Goal: Book appointment/travel/reservation

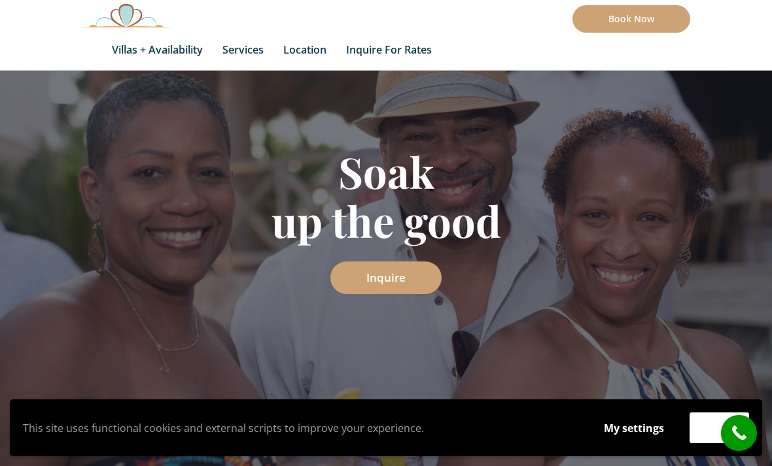
scroll to position [138, 0]
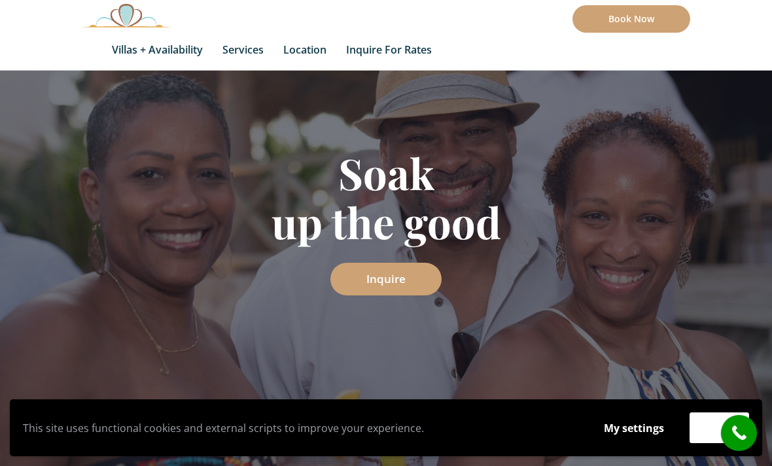
click at [646, 443] on button "My settings" at bounding box center [633, 428] width 85 height 30
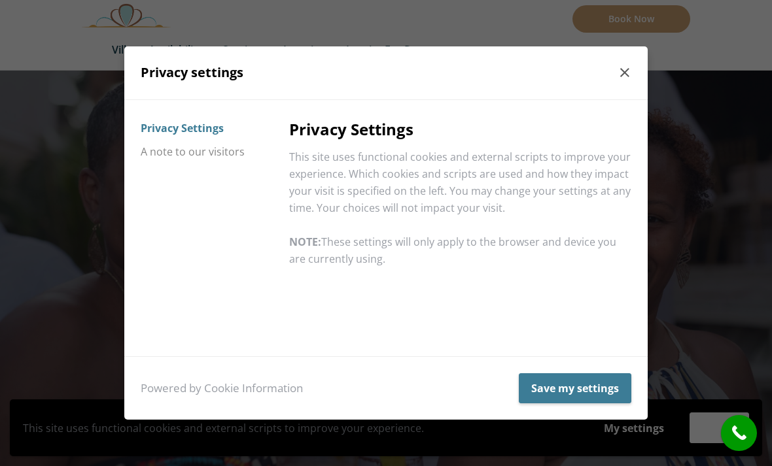
click at [645, 443] on button "My settings" at bounding box center [633, 428] width 85 height 30
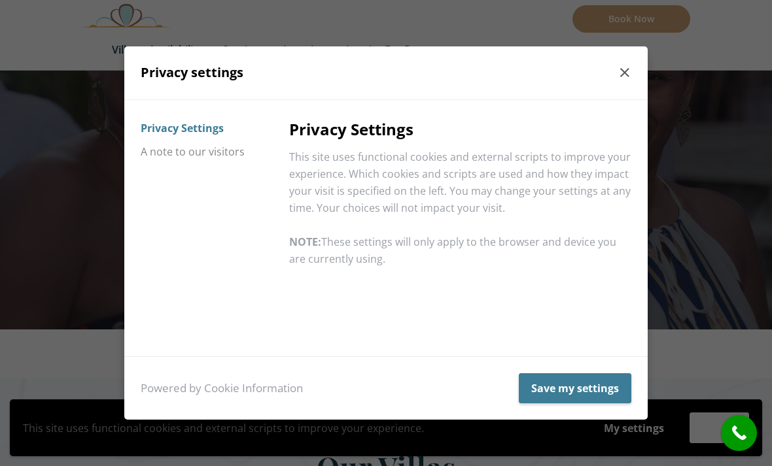
scroll to position [275, 0]
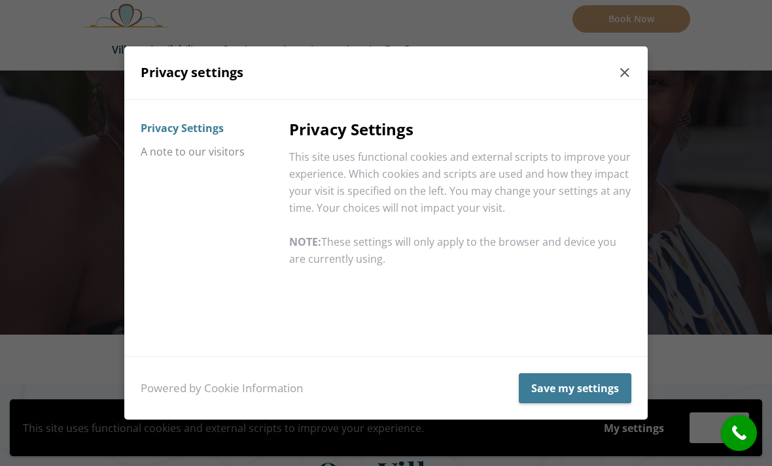
click at [202, 132] on button "Privacy Settings" at bounding box center [182, 128] width 83 height 24
click at [199, 140] on button "Privacy Settings" at bounding box center [182, 128] width 83 height 24
click at [224, 78] on p "Privacy settings" at bounding box center [386, 73] width 490 height 22
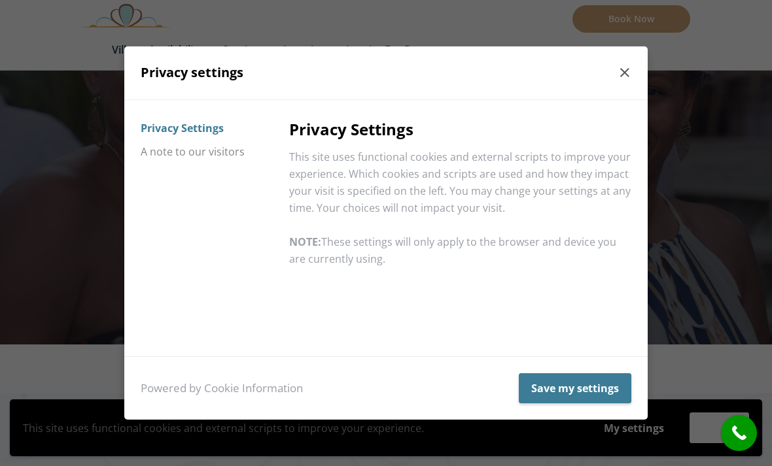
scroll to position [266, 0]
click at [211, 140] on button "Privacy Settings" at bounding box center [182, 128] width 83 height 24
click at [573, 403] on button "Save my settings" at bounding box center [575, 388] width 112 height 30
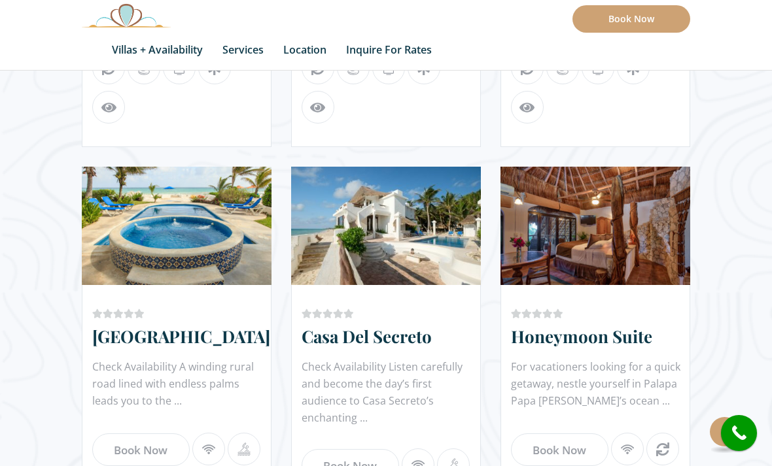
scroll to position [1091, 0]
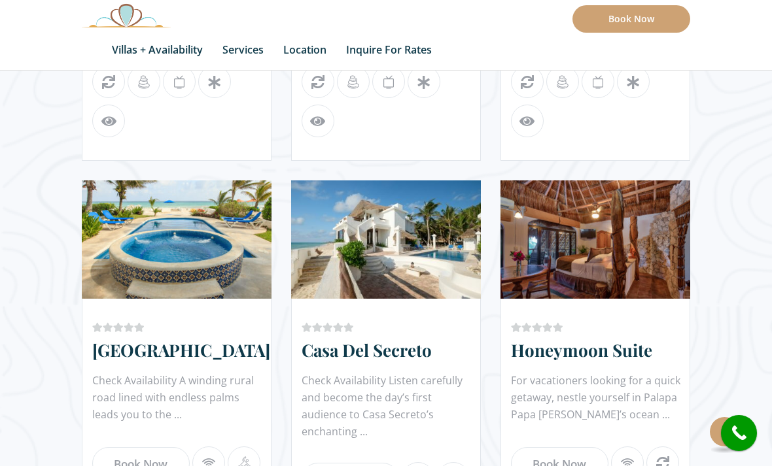
click at [163, 454] on link "Book Now" at bounding box center [140, 463] width 97 height 33
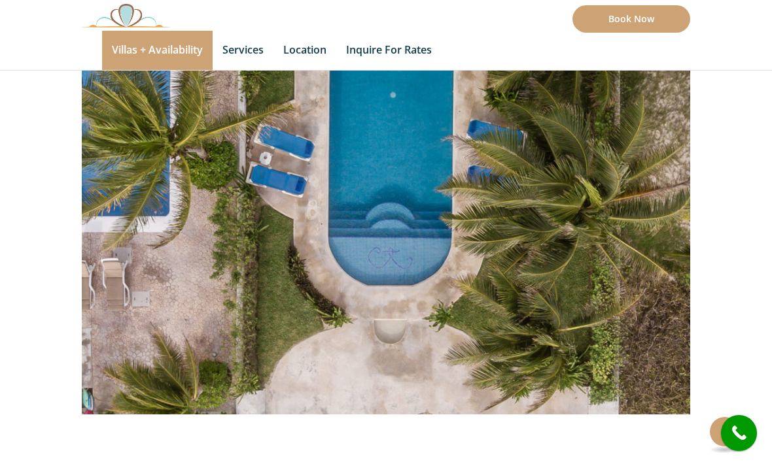
scroll to position [95, 0]
